Goal: Task Accomplishment & Management: Manage account settings

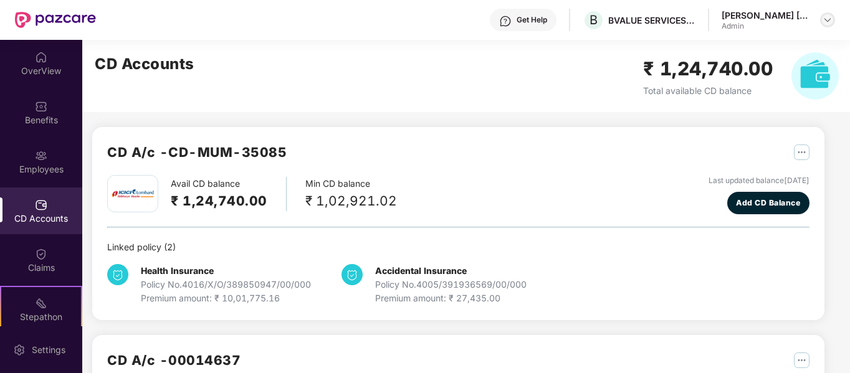
click at [827, 14] on div at bounding box center [827, 19] width 15 height 15
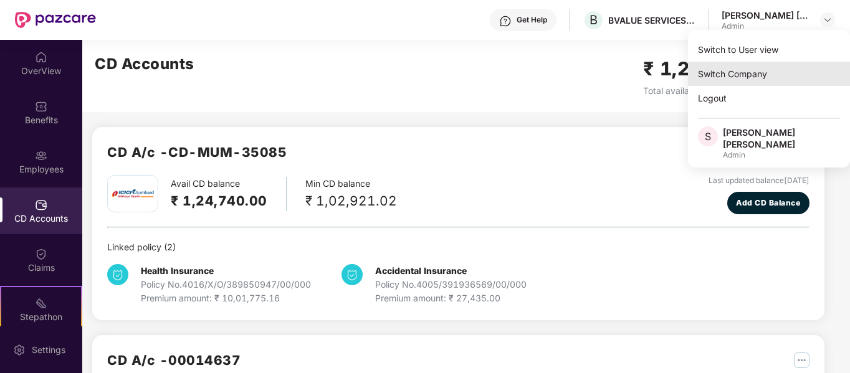
click at [772, 69] on div "Switch Company" at bounding box center [769, 74] width 162 height 24
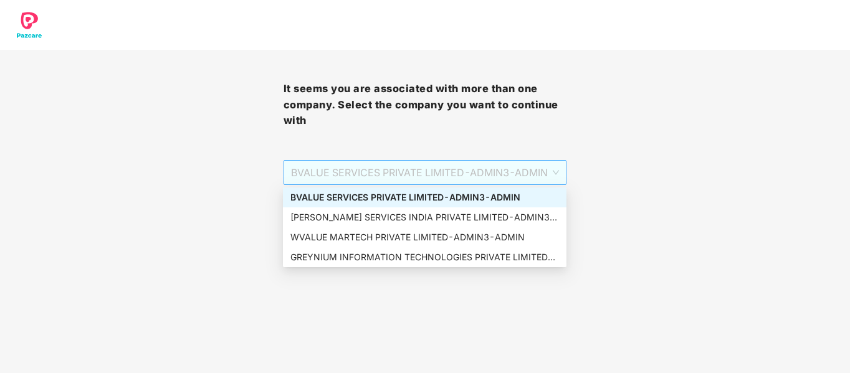
click at [416, 171] on span "BVALUE SERVICES PRIVATE LIMITED - ADMIN3 - ADMIN" at bounding box center [425, 173] width 269 height 24
click at [386, 239] on div "WVALUE MARTECH PRIVATE LIMITED - ADMIN3 - ADMIN" at bounding box center [424, 238] width 269 height 14
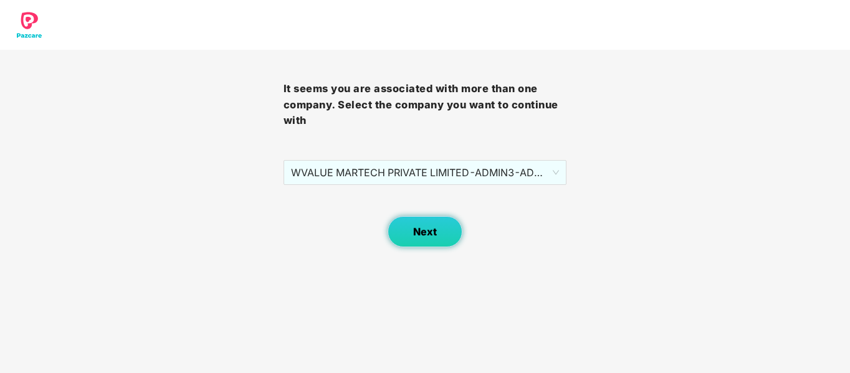
click at [406, 229] on button "Next" at bounding box center [425, 231] width 75 height 31
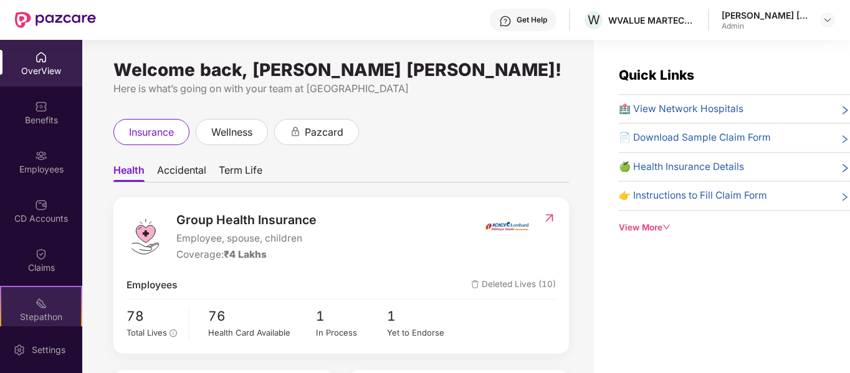
scroll to position [62, 0]
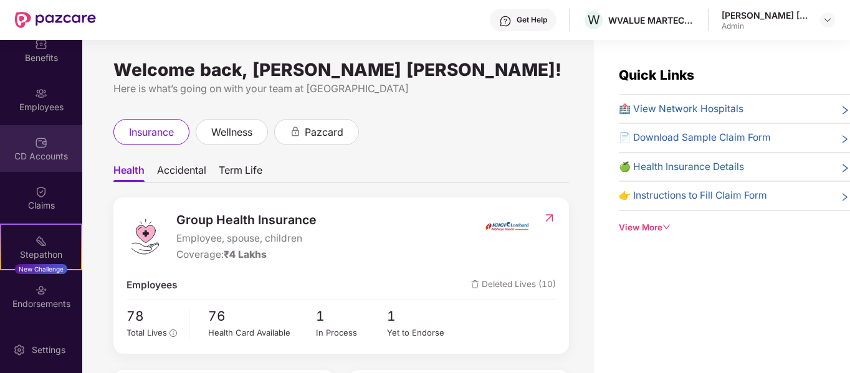
click at [47, 150] on div "CD Accounts" at bounding box center [41, 156] width 82 height 12
